Goal: Information Seeking & Learning: Learn about a topic

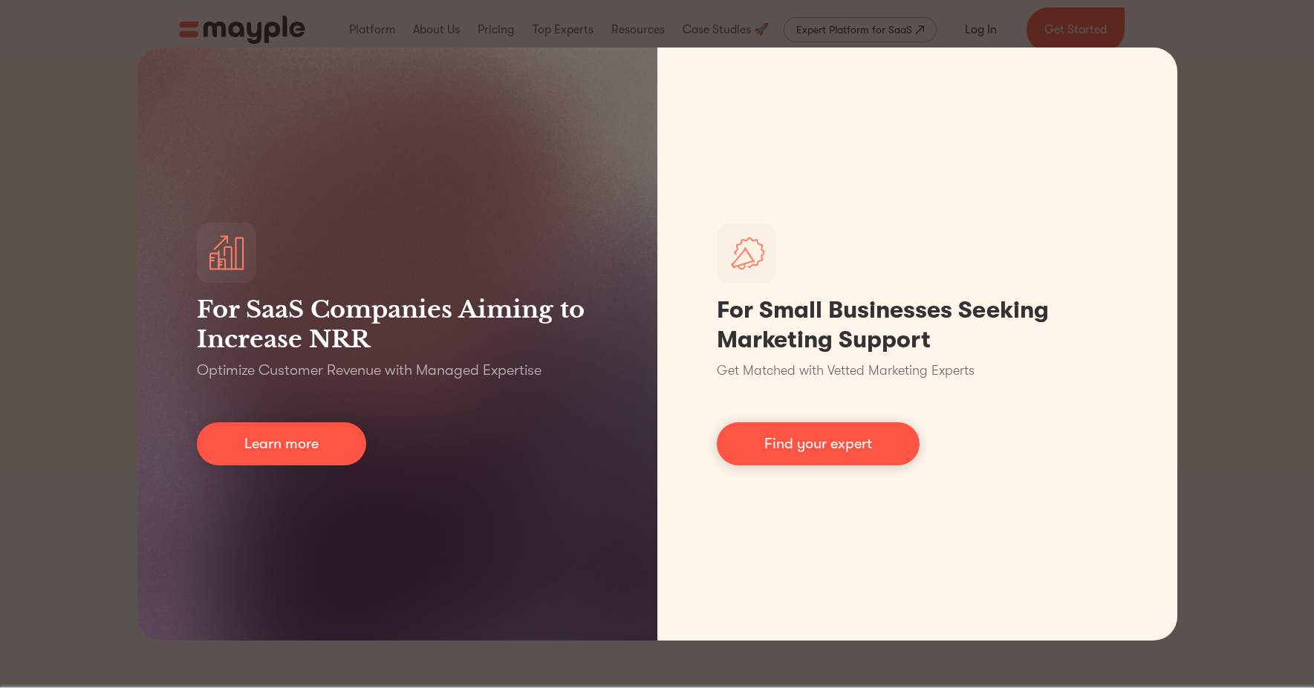
click at [1242, 191] on div "For SaaS Companies Aiming to Increase NRR Optimize Customer Revenue with Manage…" at bounding box center [657, 344] width 1314 height 688
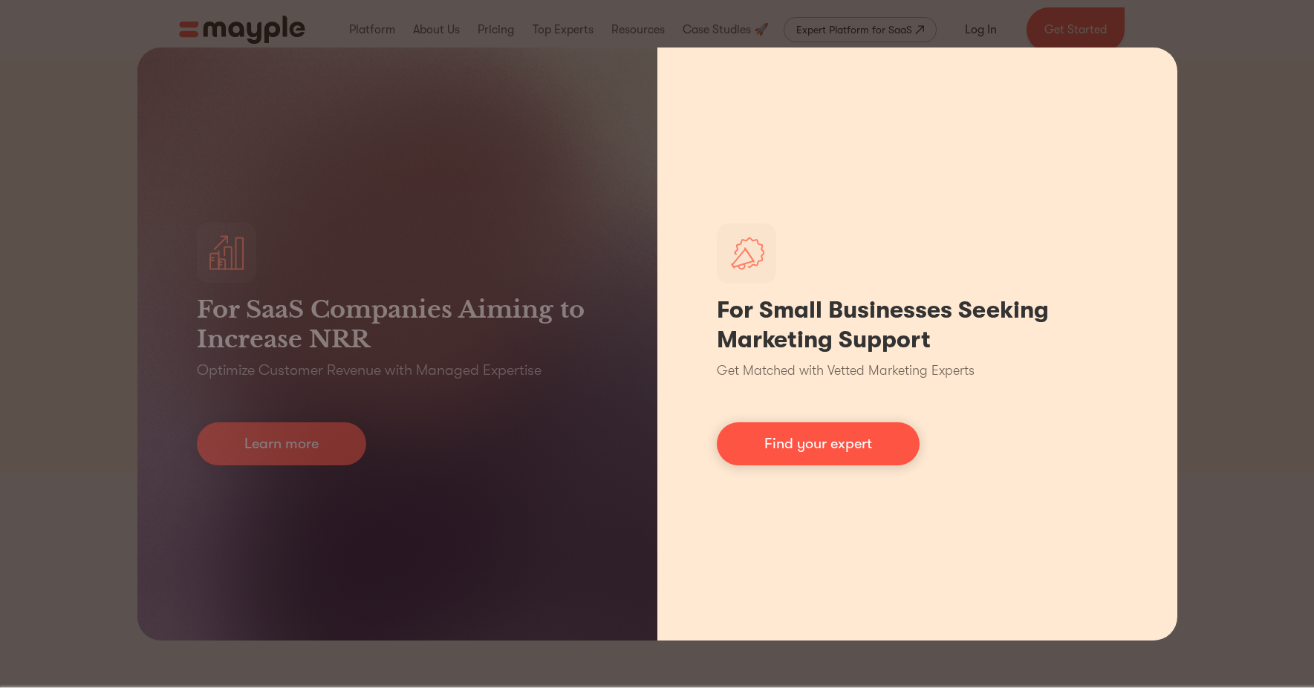
click at [1019, 413] on div "For Small Businesses Seeking Marketing Support Get Matched with Vetted Marketin…" at bounding box center [917, 344] width 520 height 593
click at [853, 432] on link "Find your expert" at bounding box center [818, 444] width 203 height 43
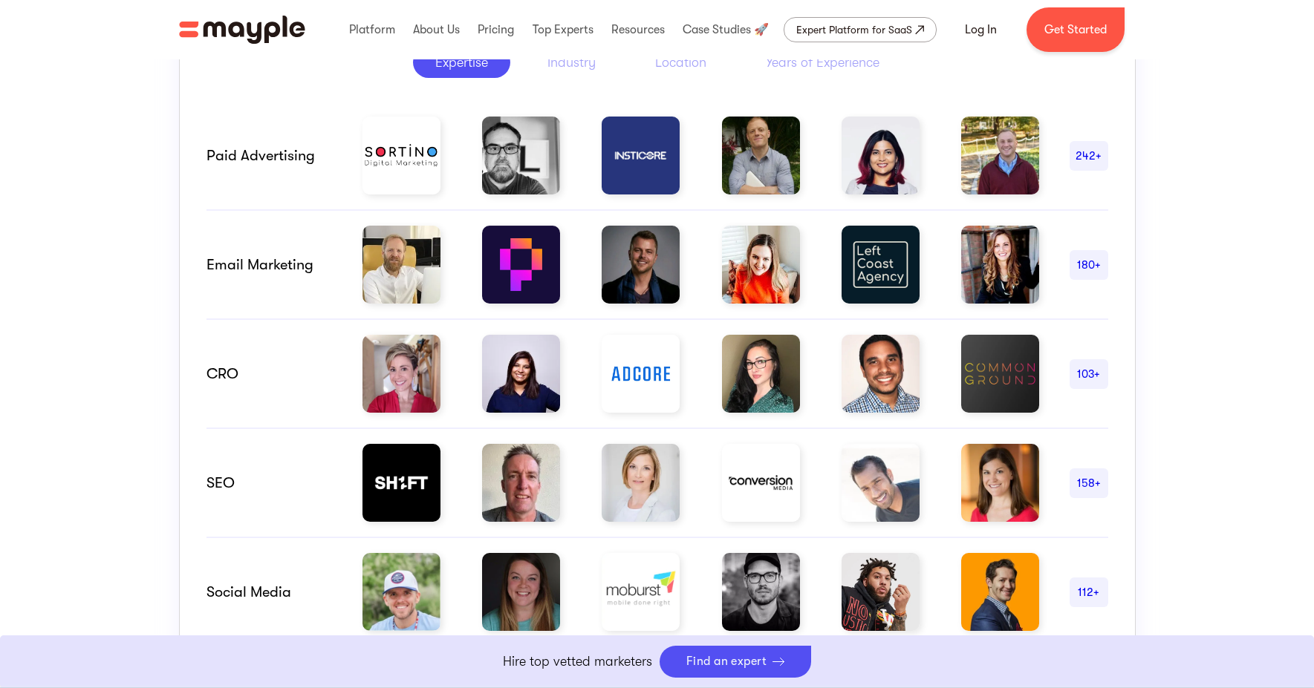
scroll to position [662, 0]
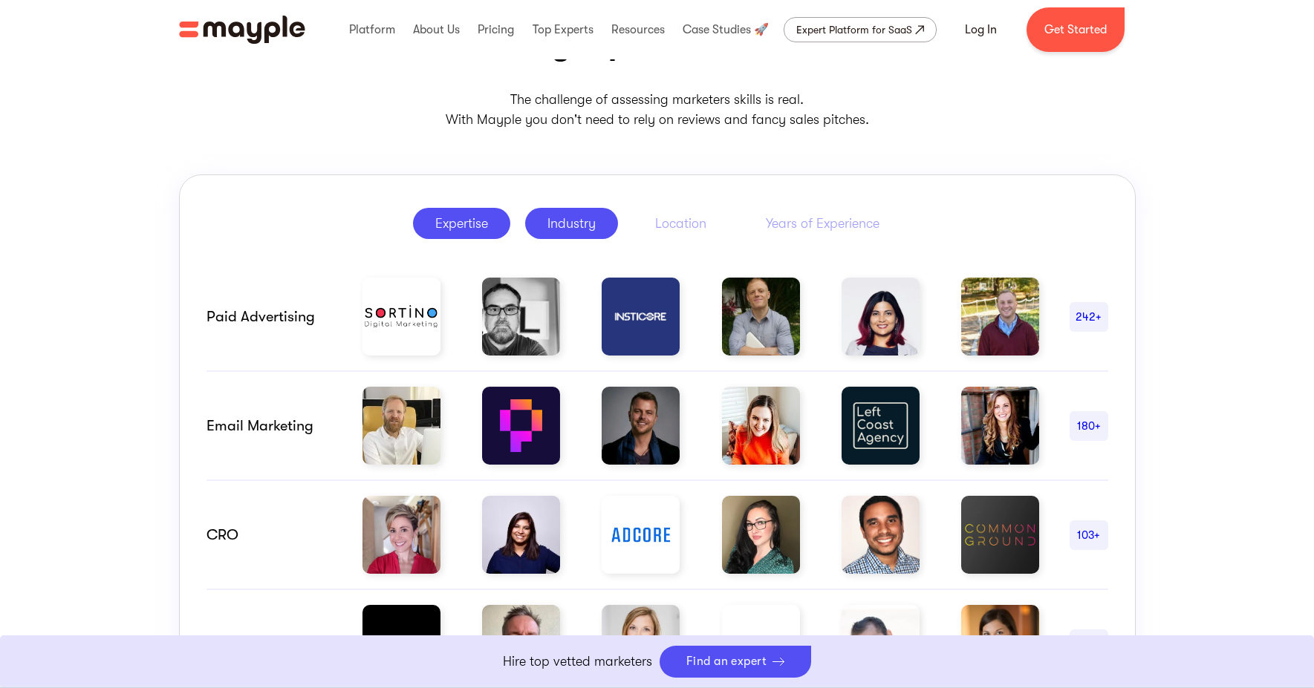
click at [593, 227] on div "Industry" at bounding box center [571, 224] width 48 height 18
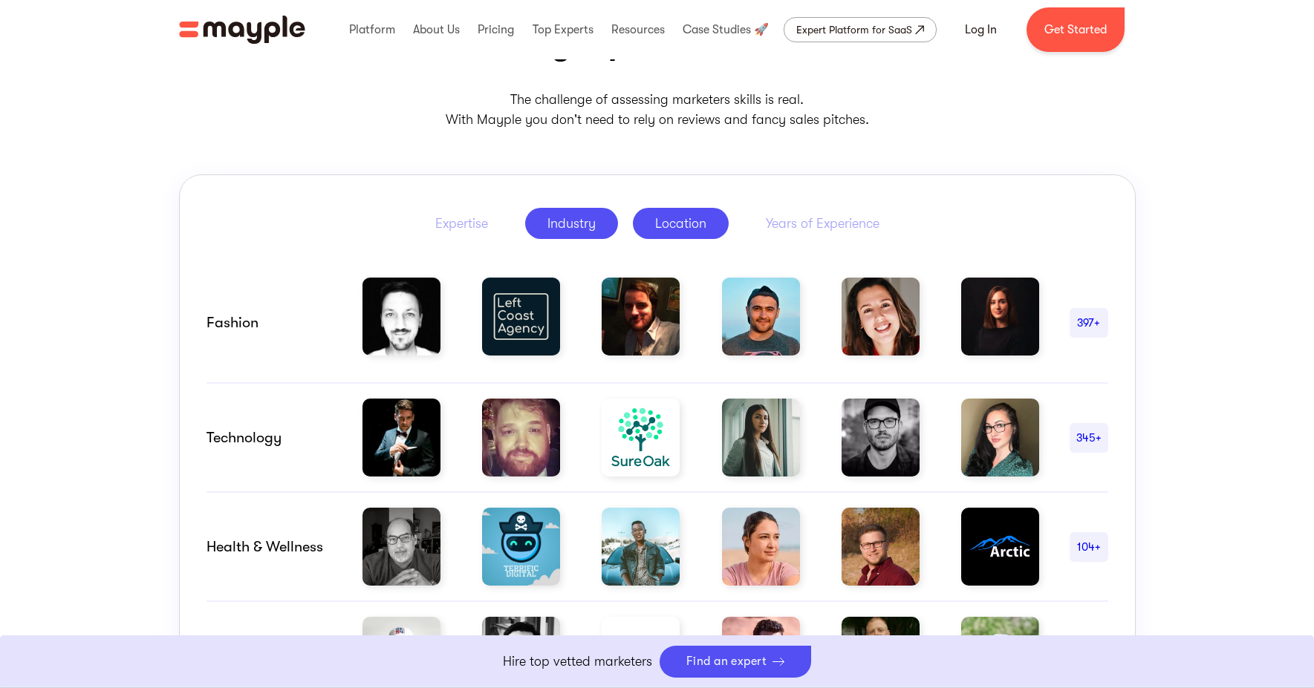
click at [682, 224] on div "Location" at bounding box center [680, 224] width 51 height 18
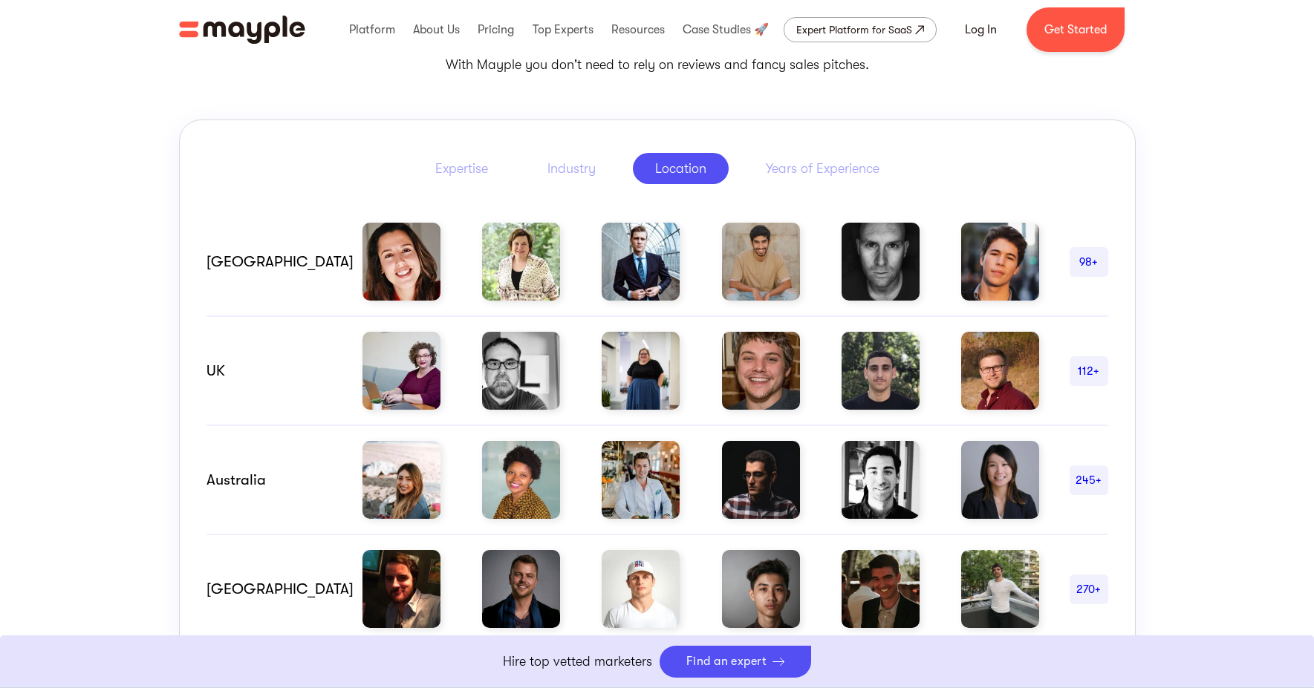
scroll to position [718, 0]
click at [860, 260] on img at bounding box center [880, 261] width 78 height 78
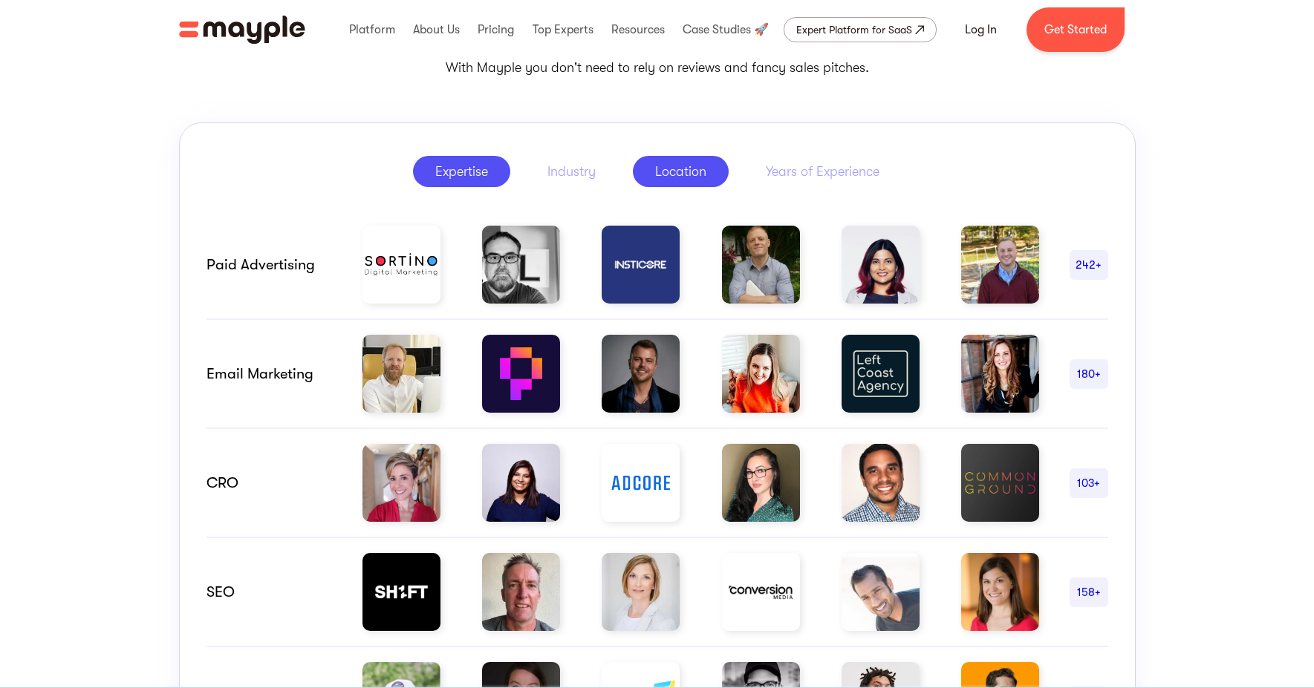
click at [656, 177] on div "Location" at bounding box center [680, 172] width 51 height 18
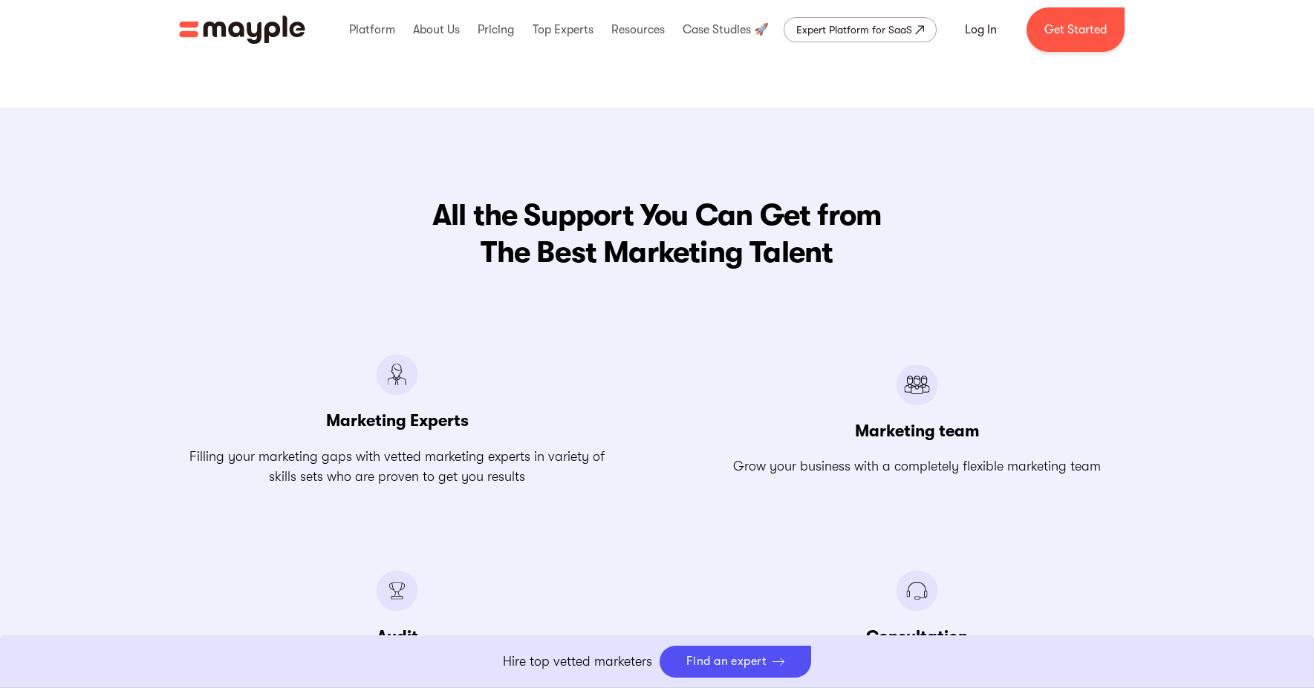
scroll to position [1482, 0]
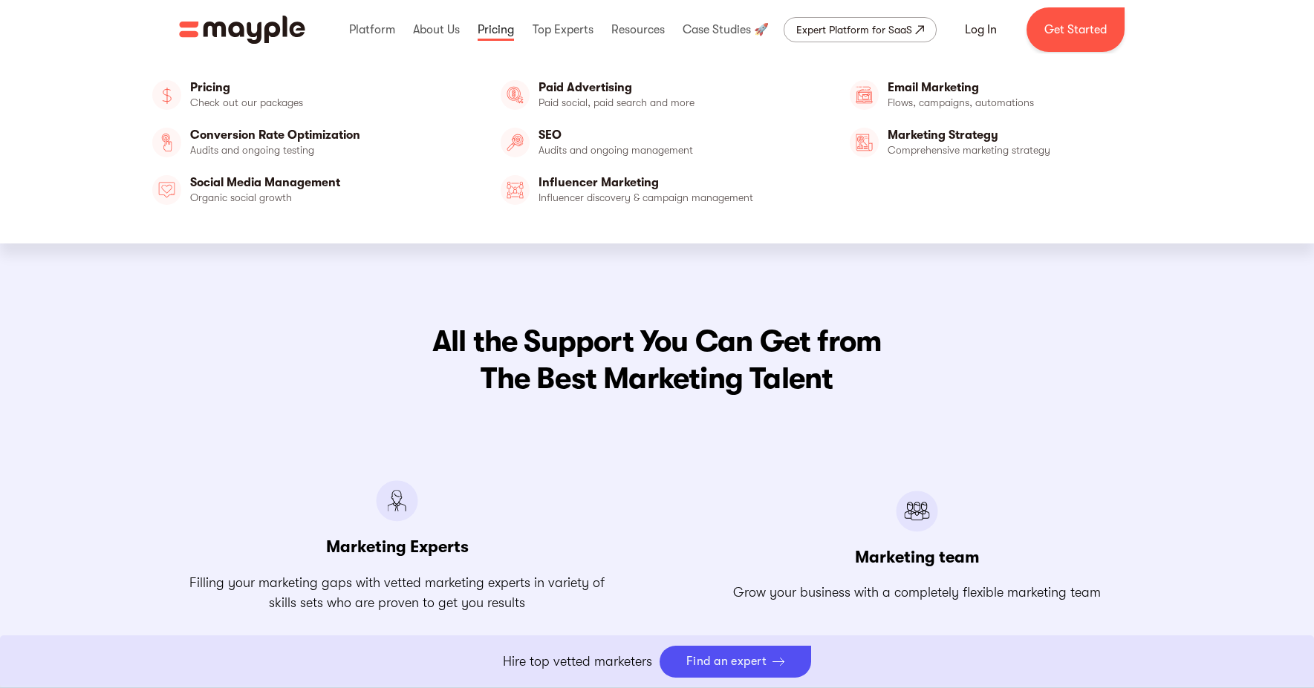
click at [500, 32] on link at bounding box center [496, 30] width 44 height 48
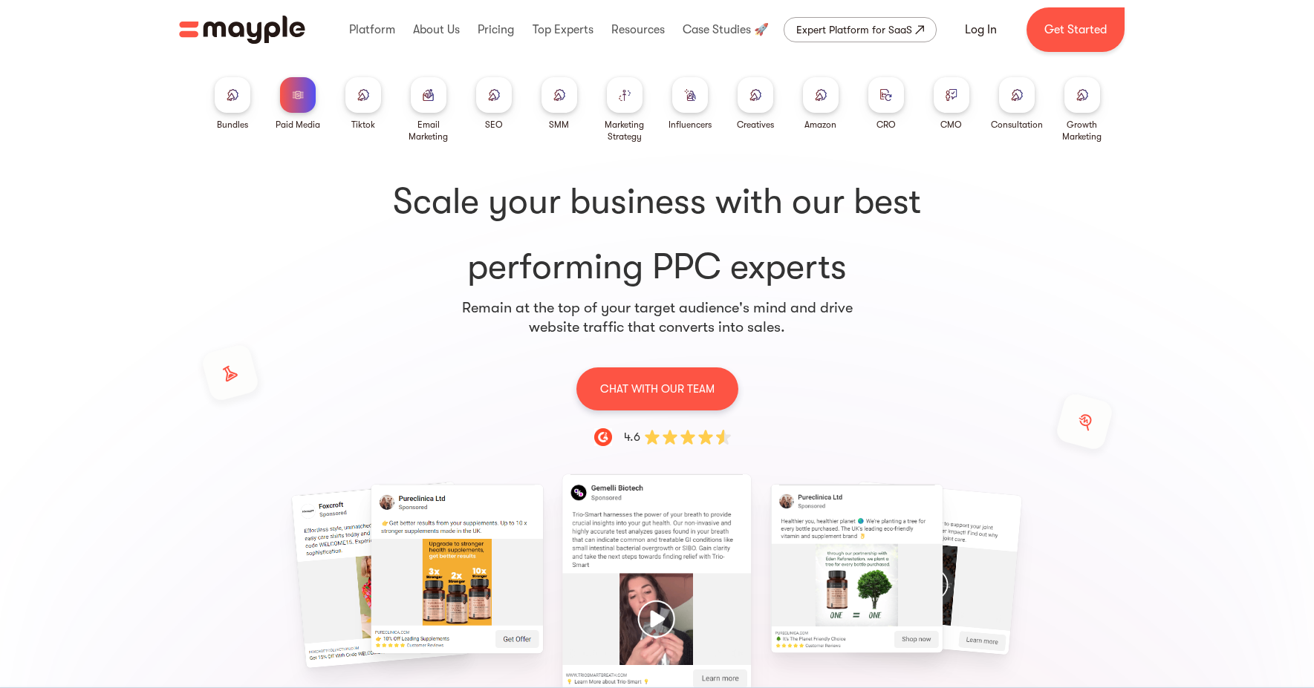
scroll to position [3, 0]
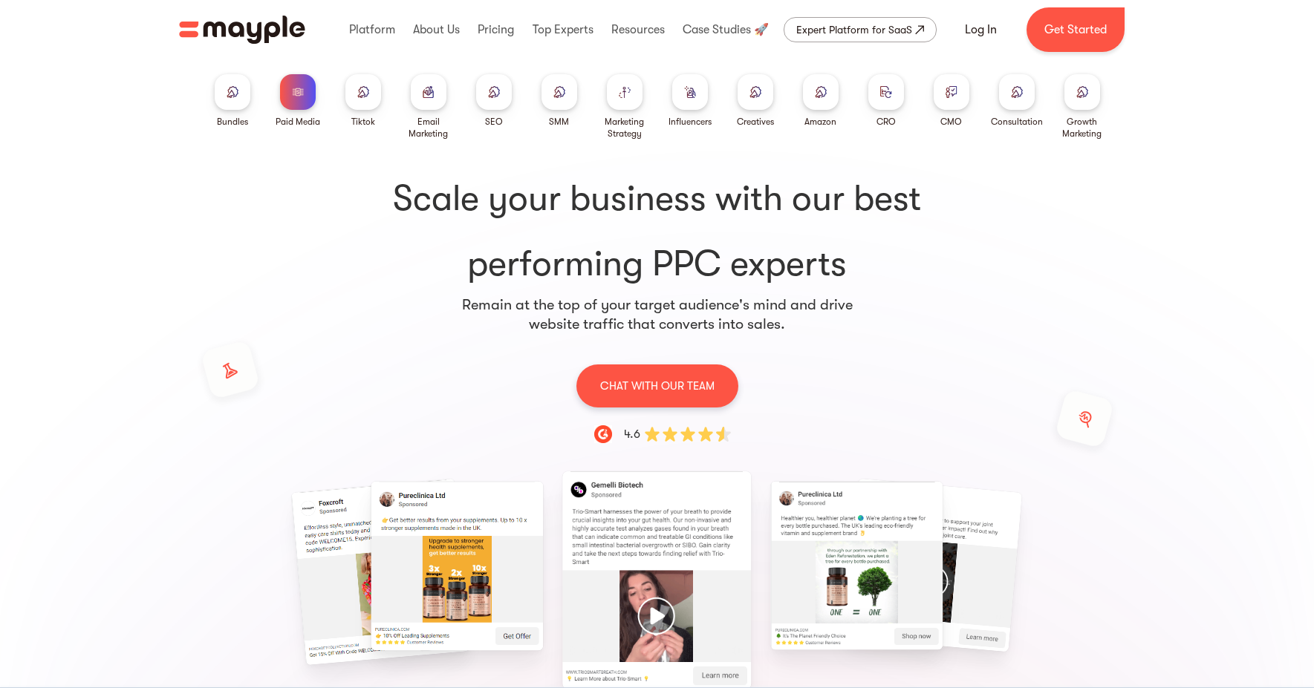
click at [363, 104] on div at bounding box center [363, 92] width 36 height 36
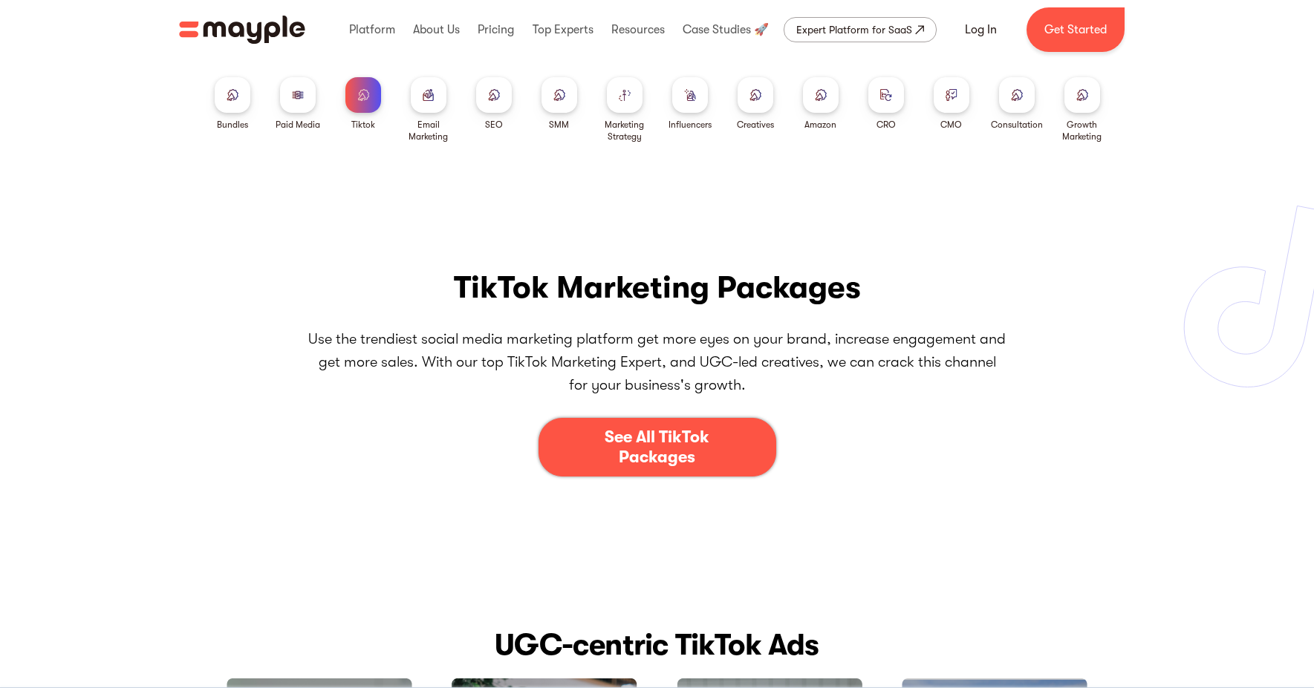
click at [486, 107] on div at bounding box center [494, 95] width 36 height 36
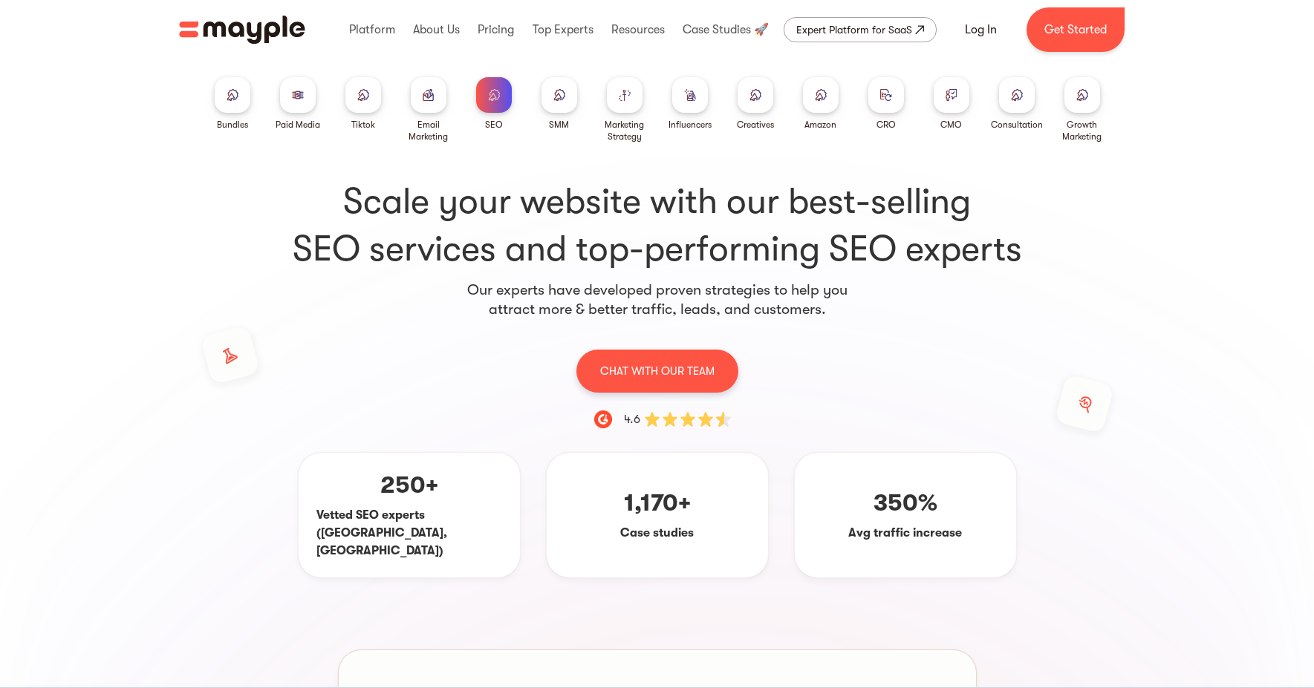
click at [569, 100] on div at bounding box center [559, 95] width 36 height 36
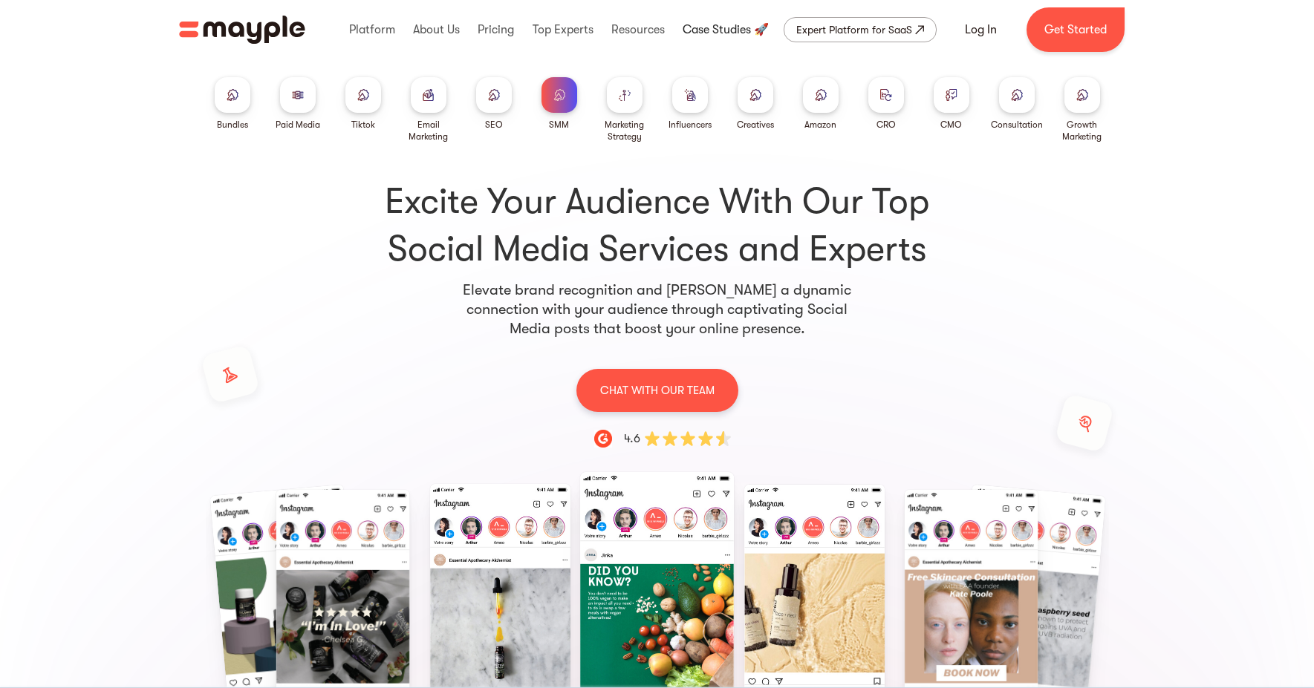
click at [716, 32] on link at bounding box center [726, 30] width 94 height 48
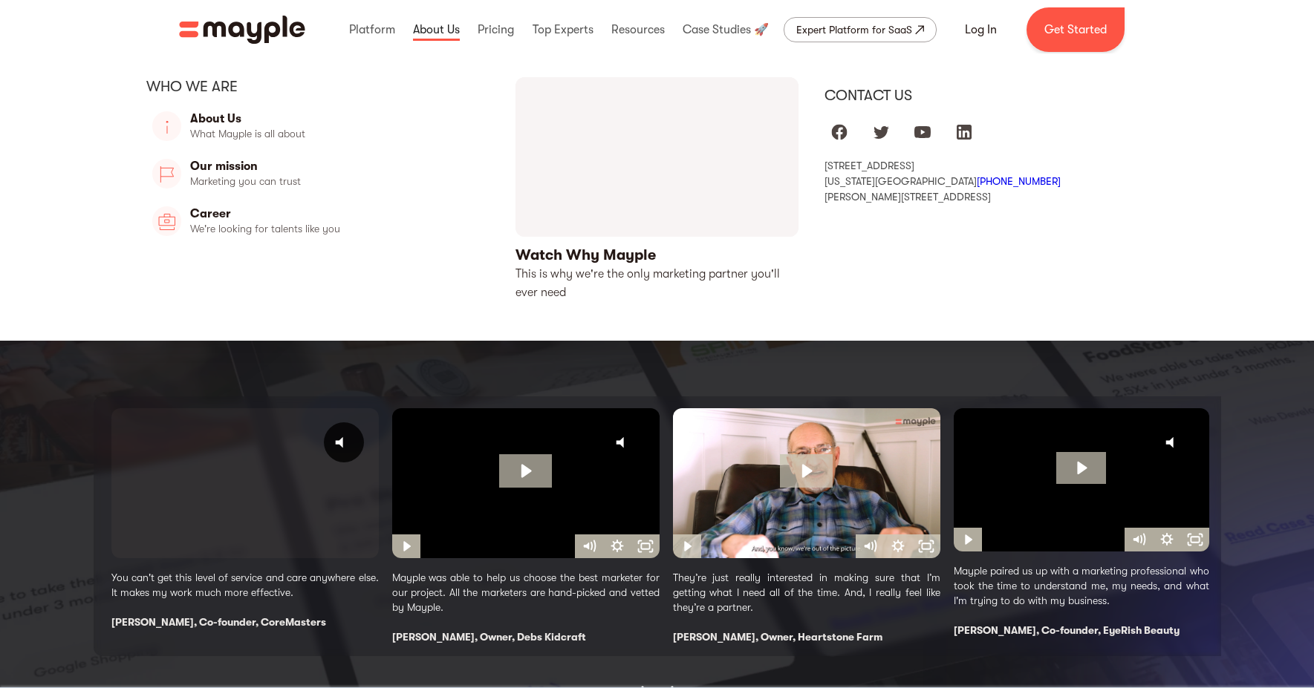
click at [446, 26] on link at bounding box center [436, 30] width 54 height 48
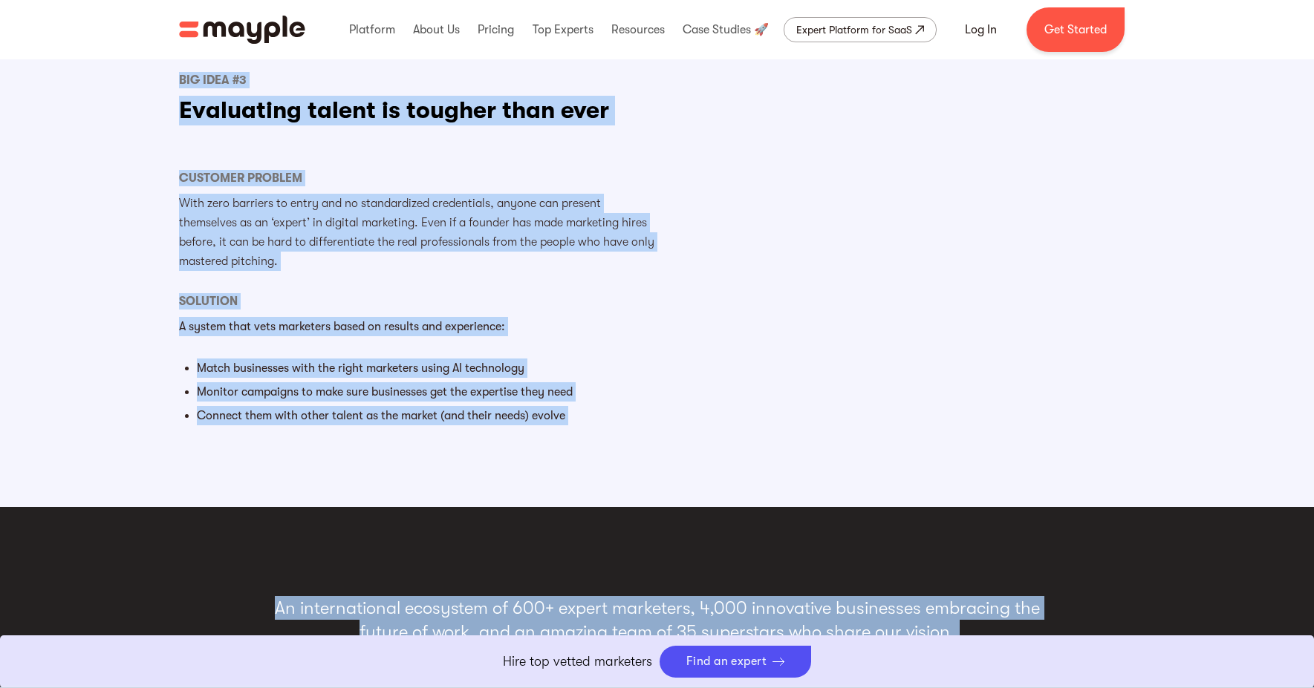
scroll to position [2068, 0]
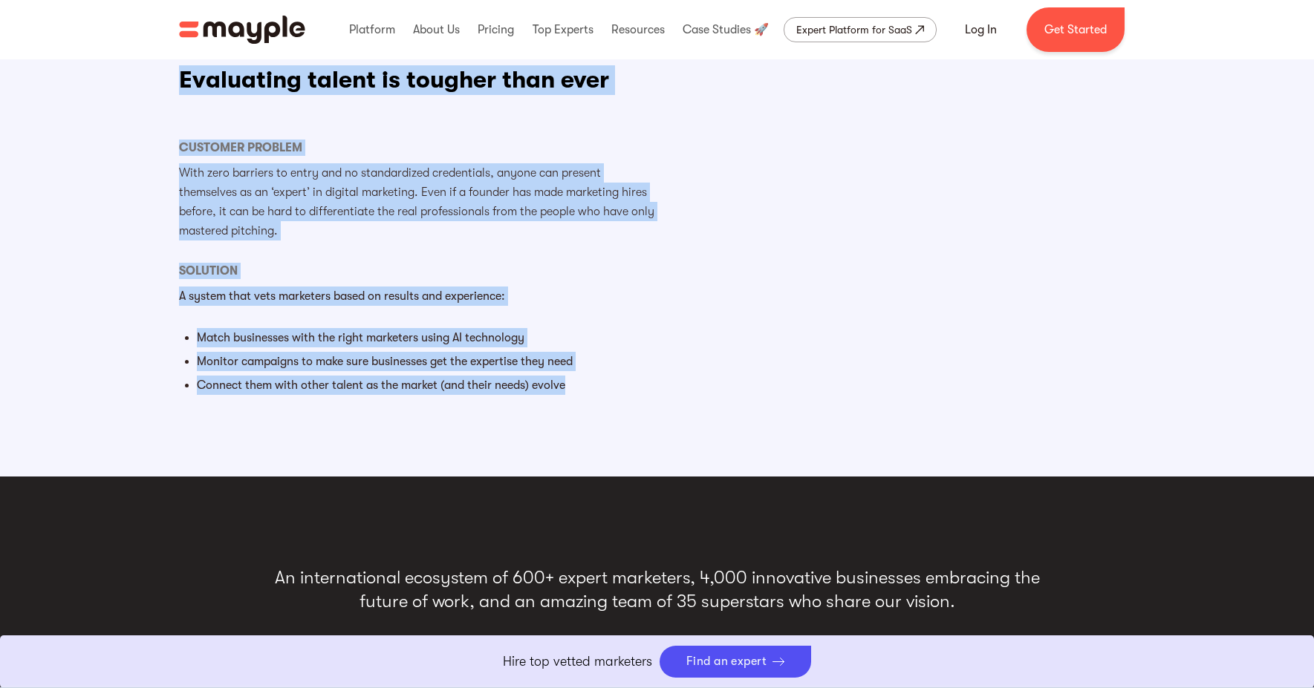
drag, startPoint x: 418, startPoint y: 343, endPoint x: 666, endPoint y: 448, distance: 269.2
copy div "The big ideas behind Mayple Big Idea #1 Traditional ways of offering marketing …"
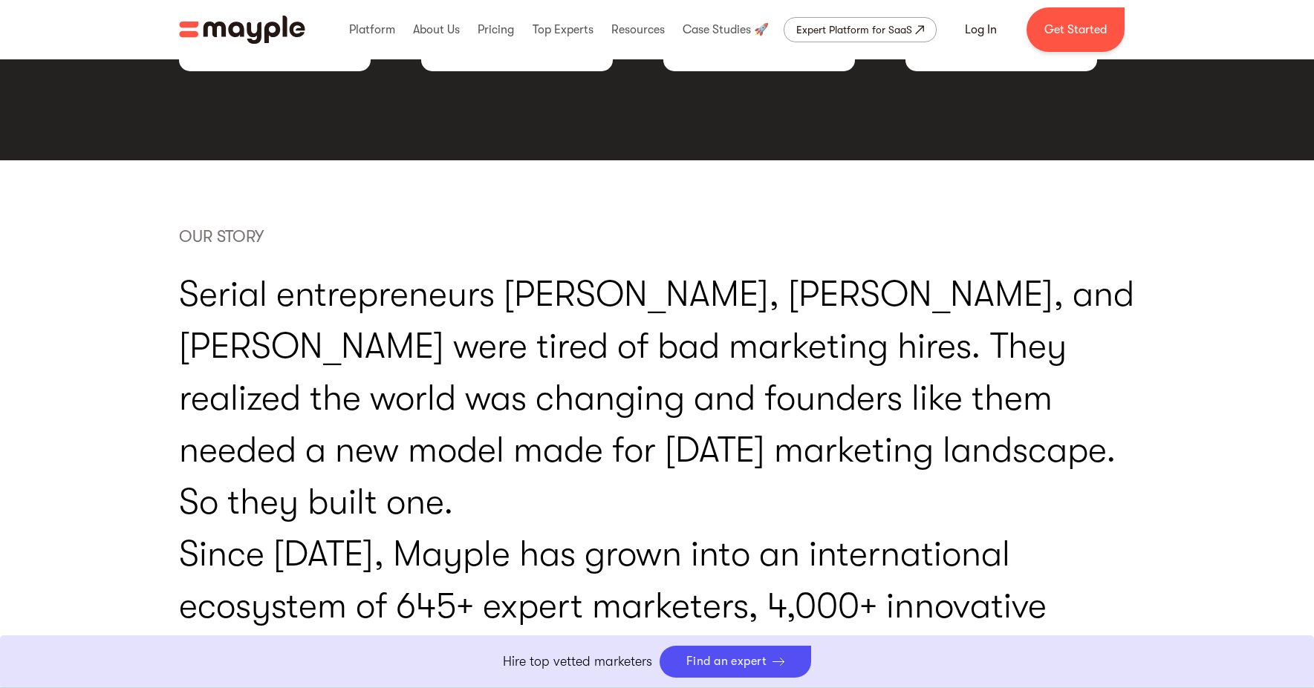
scroll to position [2877, 0]
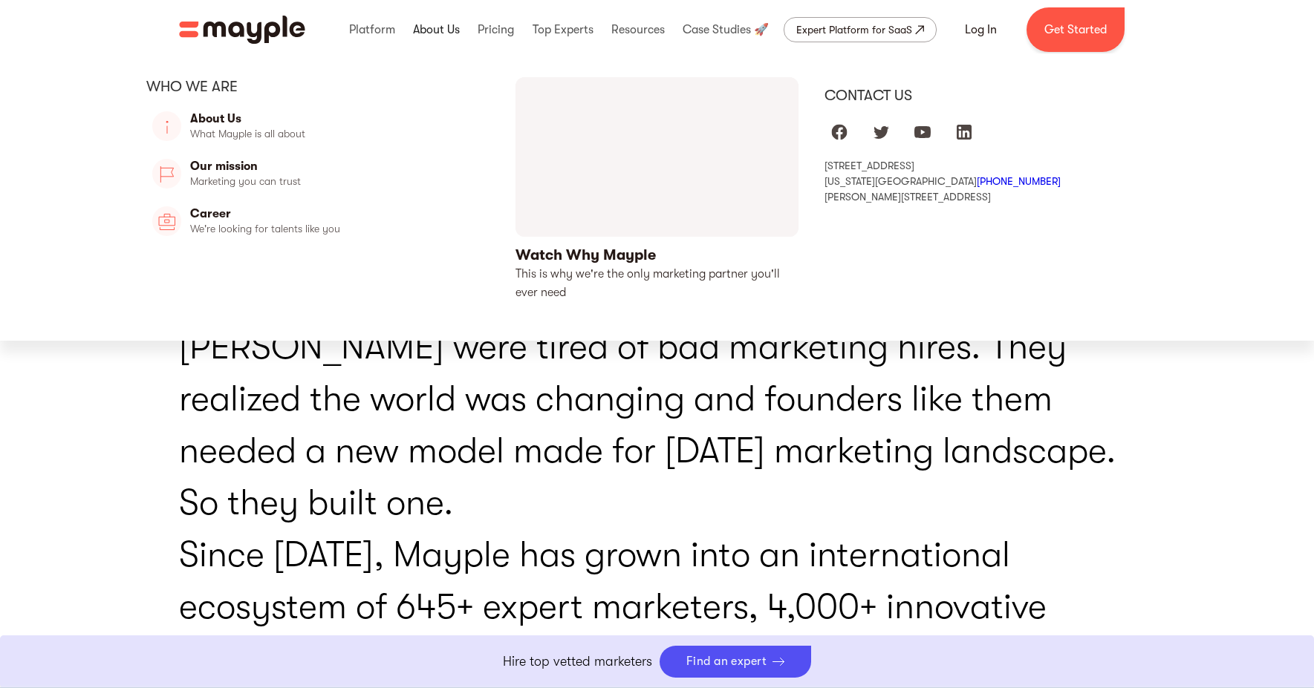
click at [426, 27] on link at bounding box center [436, 30] width 54 height 48
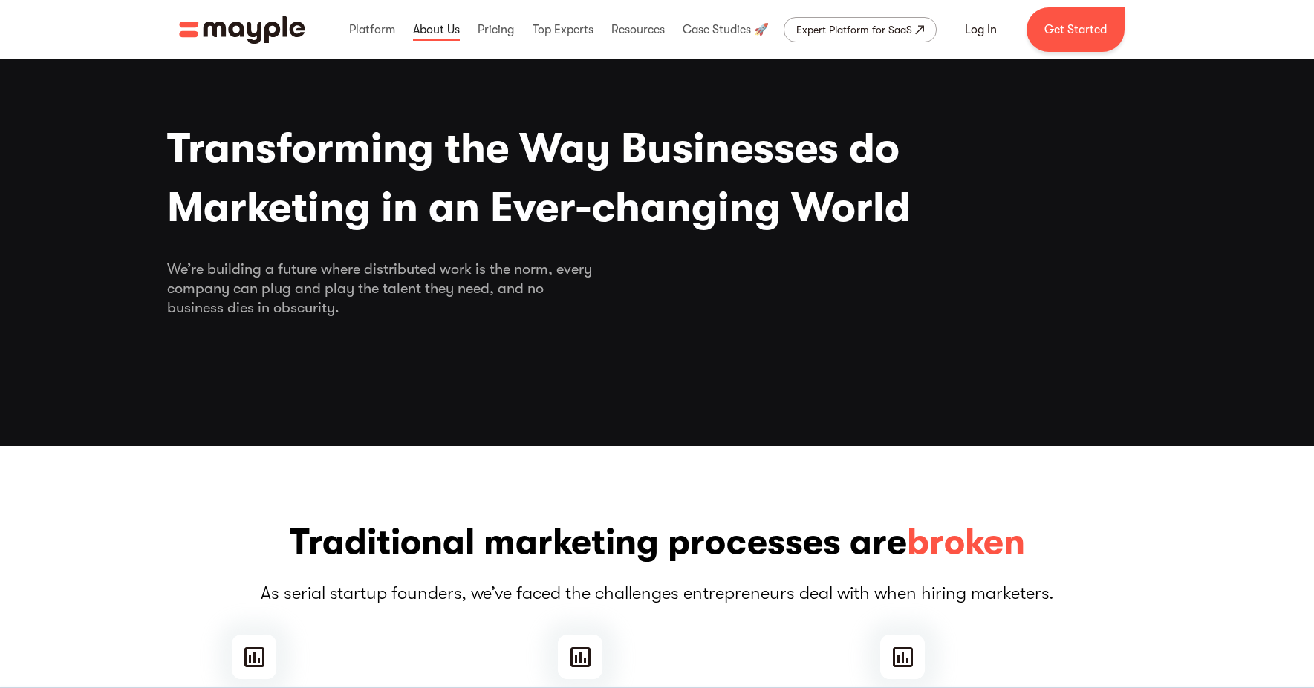
click at [426, 30] on link at bounding box center [436, 30] width 54 height 48
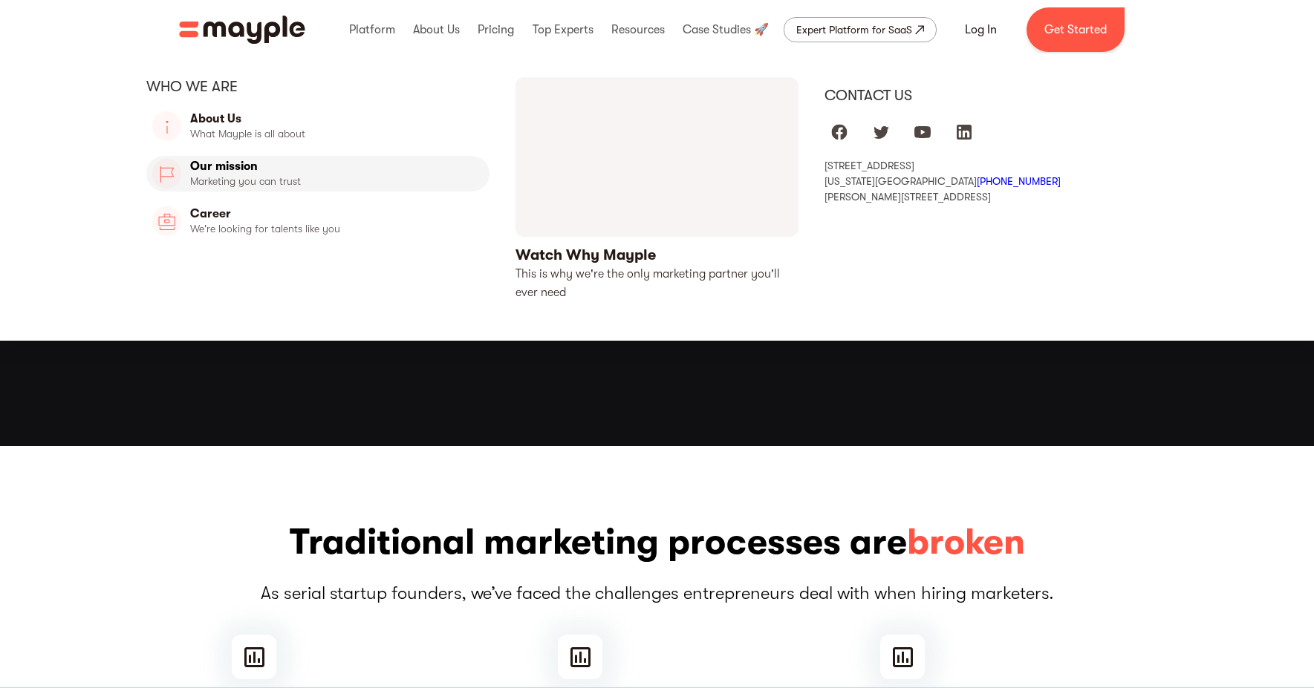
click at [232, 174] on link "Our Mission" at bounding box center [318, 174] width 344 height 36
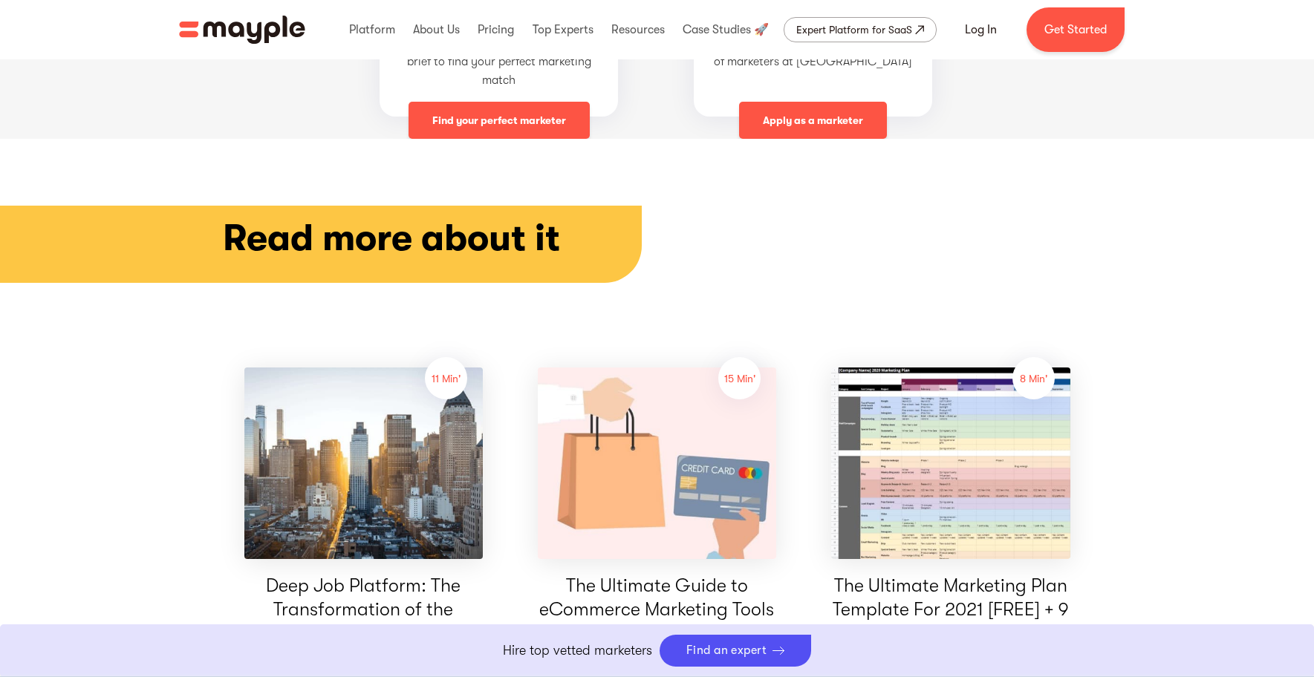
scroll to position [3854, 0]
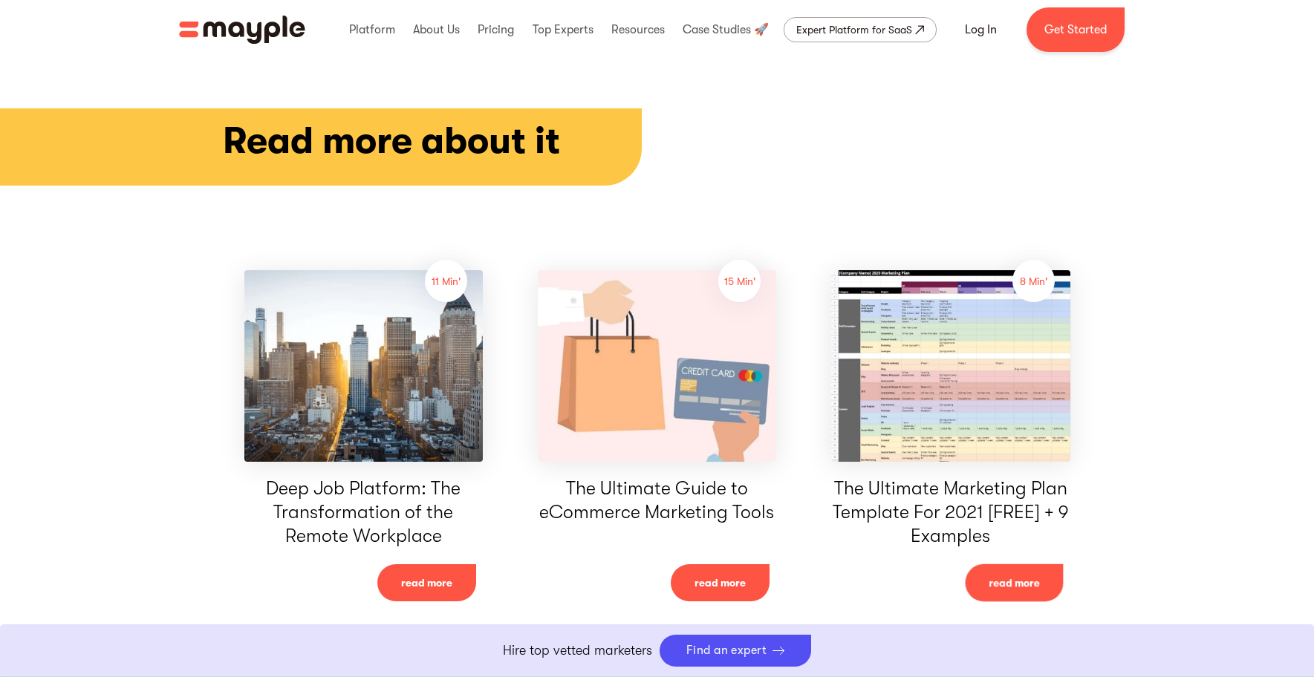
click at [1021, 564] on link "read more" at bounding box center [1014, 582] width 98 height 37
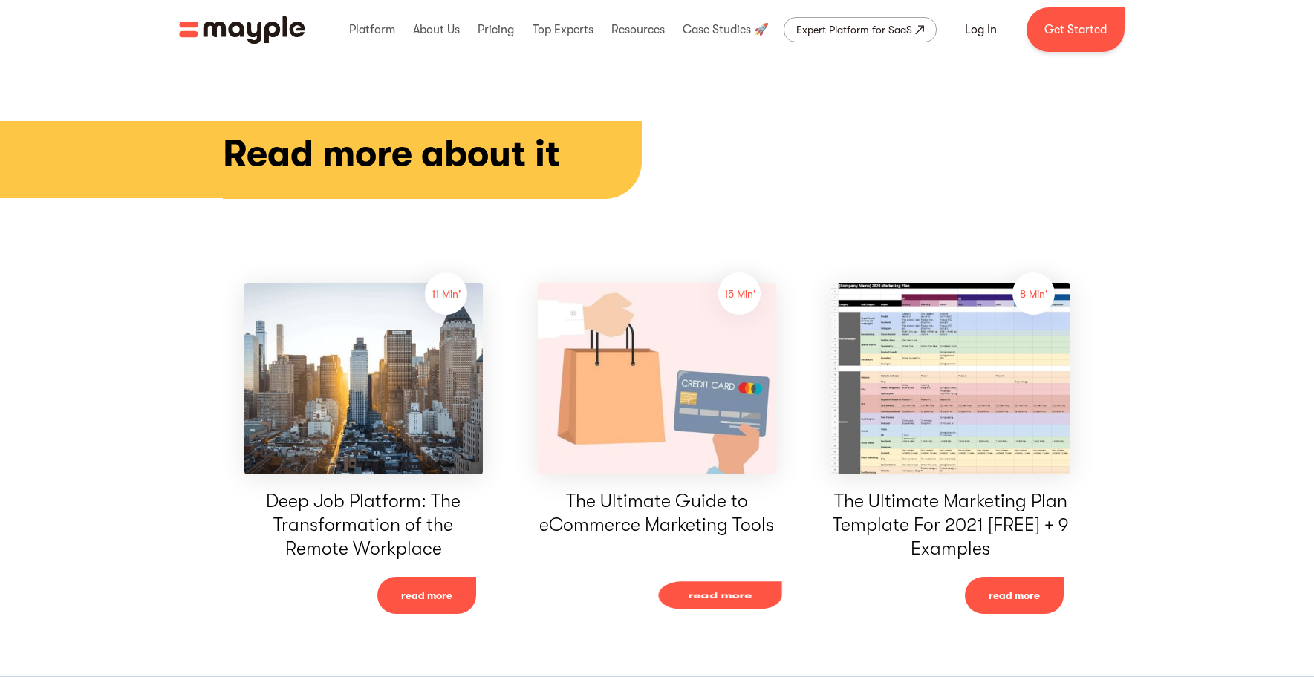
click at [700, 582] on link "read more" at bounding box center [720, 596] width 123 height 28
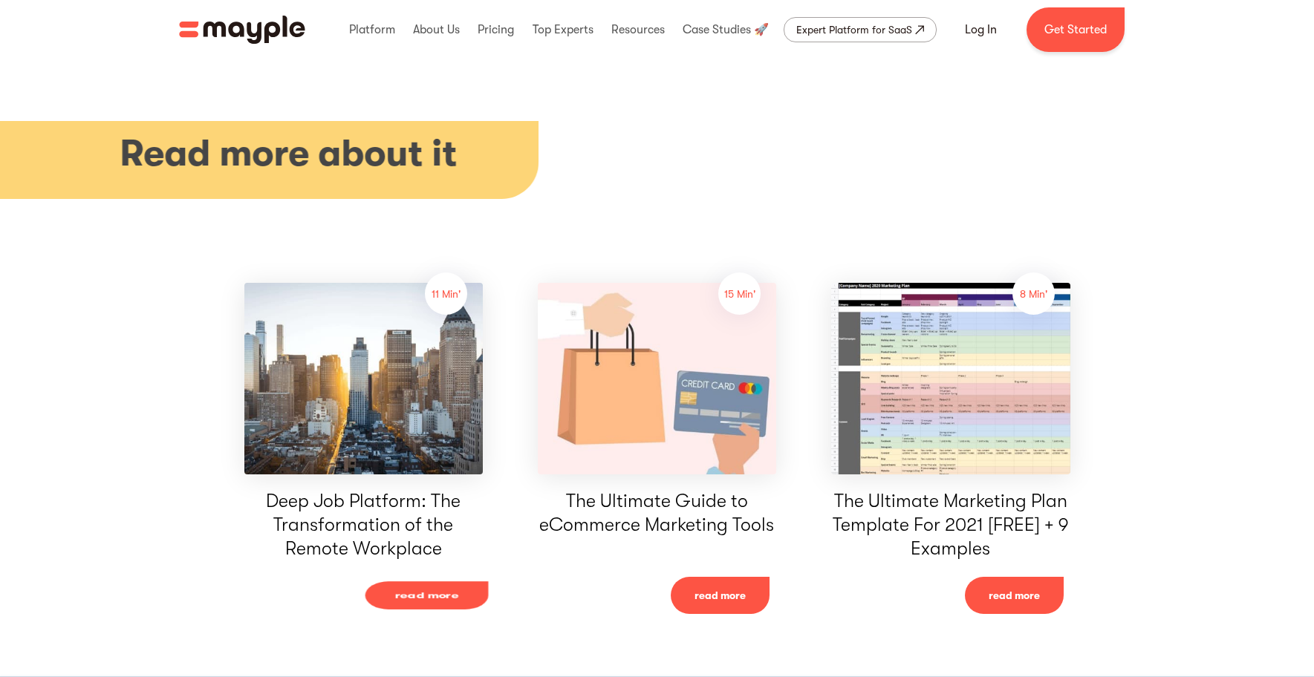
click at [454, 581] on link "read more" at bounding box center [426, 595] width 123 height 28
